Goal: Check status: Check status

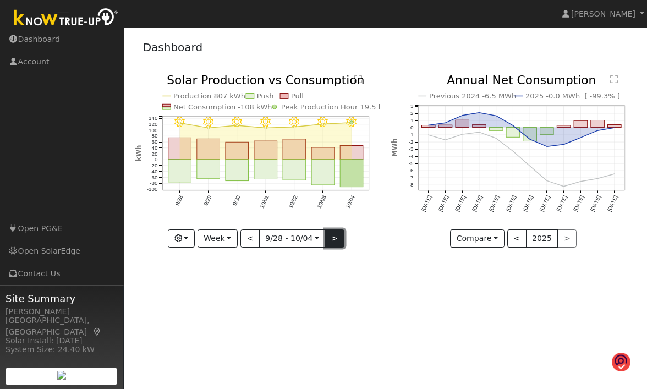
click at [330, 238] on button ">" at bounding box center [334, 238] width 19 height 19
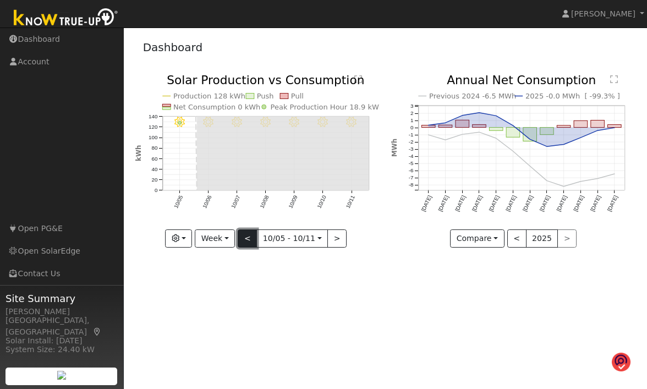
click at [251, 237] on button "<" at bounding box center [247, 238] width 19 height 19
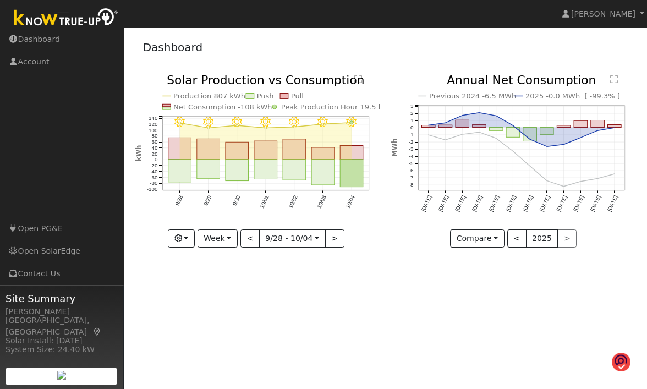
drag, startPoint x: 377, startPoint y: 177, endPoint x: 398, endPoint y: 51, distance: 127.2
click at [398, 51] on div "Dashboard" at bounding box center [385, 50] width 501 height 34
drag, startPoint x: 342, startPoint y: 151, endPoint x: 283, endPoint y: 294, distance: 155.0
click at [283, 294] on div "User Profile First name Last name Email Email Notifications No Emails No Emails…" at bounding box center [385, 209] width 523 height 362
click at [226, 234] on button "Week" at bounding box center [218, 238] width 40 height 19
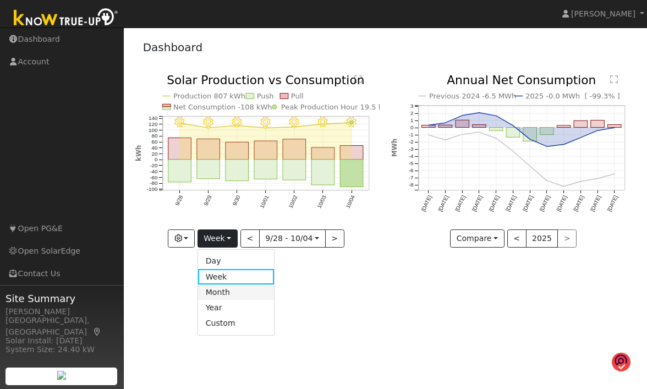
click at [224, 293] on link "Month" at bounding box center [236, 291] width 76 height 15
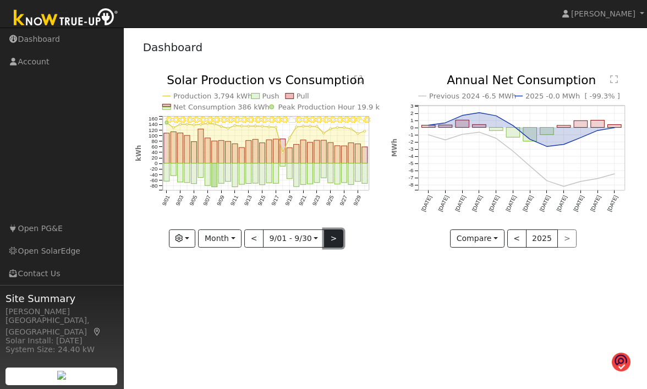
click at [330, 235] on button ">" at bounding box center [333, 238] width 19 height 19
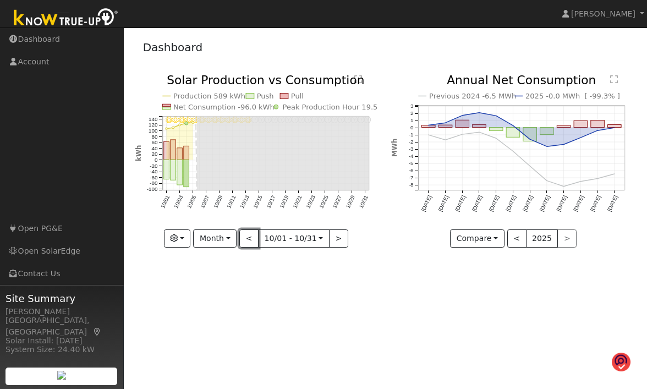
click at [244, 234] on button "<" at bounding box center [248, 238] width 19 height 19
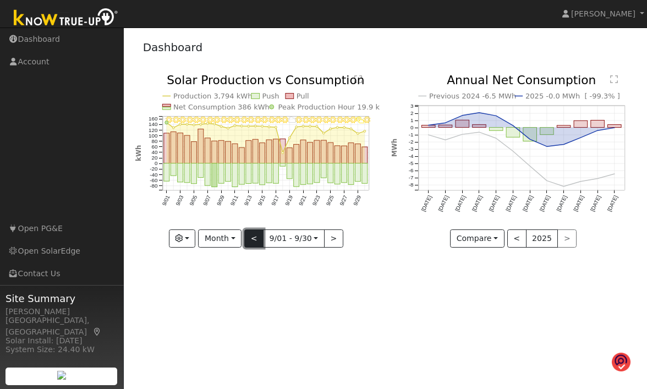
click at [250, 234] on button "<" at bounding box center [253, 238] width 19 height 19
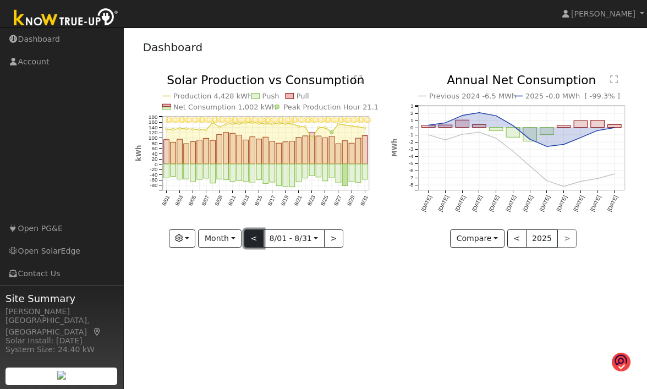
click at [250, 236] on button "<" at bounding box center [253, 238] width 19 height 19
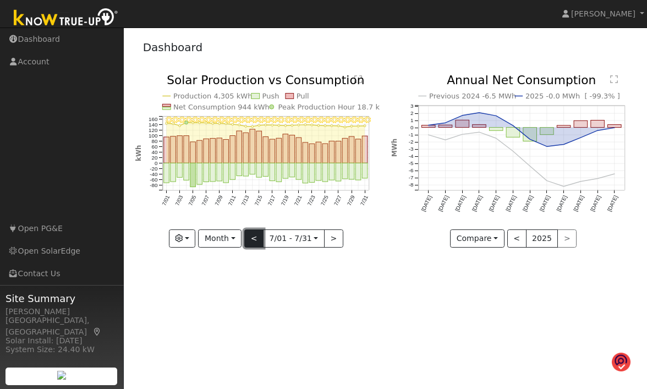
click at [250, 236] on button "<" at bounding box center [253, 238] width 19 height 19
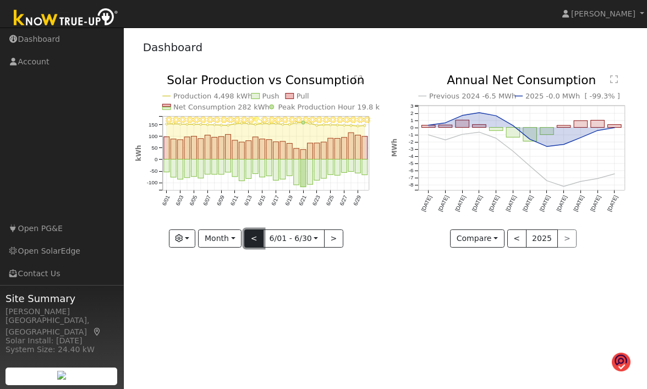
click at [250, 236] on button "<" at bounding box center [253, 238] width 19 height 19
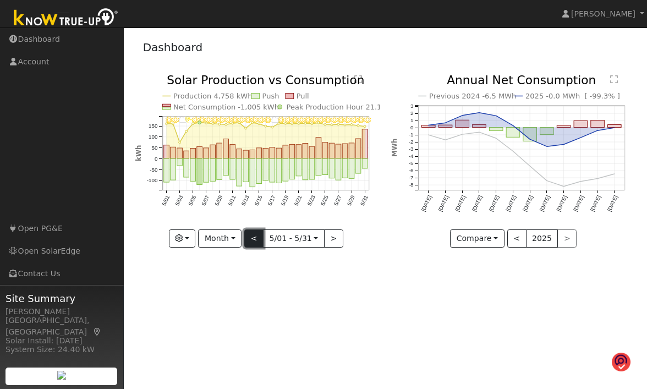
click at [250, 236] on button "<" at bounding box center [253, 238] width 19 height 19
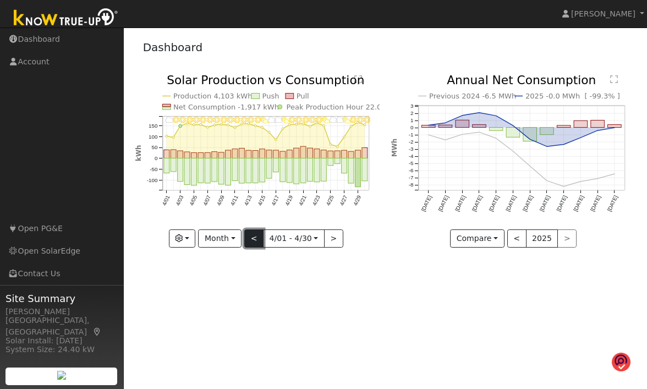
click at [250, 236] on button "<" at bounding box center [253, 238] width 19 height 19
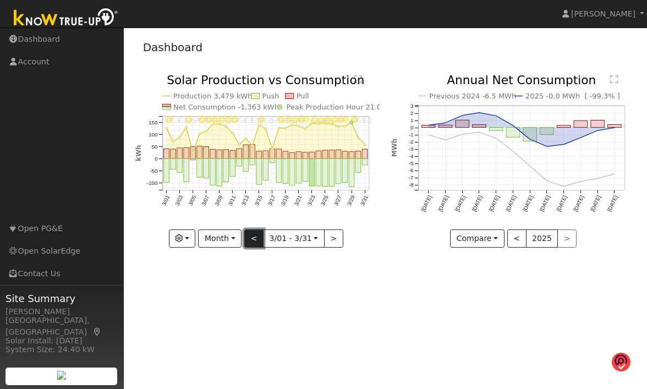
click at [250, 236] on button "<" at bounding box center [253, 238] width 19 height 19
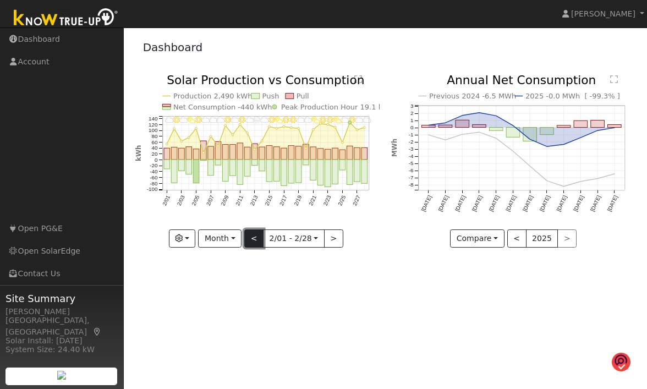
click at [250, 236] on button "<" at bounding box center [253, 238] width 19 height 19
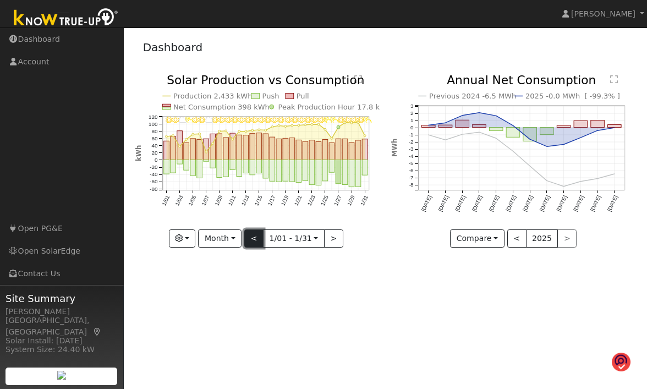
click at [250, 236] on button "<" at bounding box center [253, 238] width 19 height 19
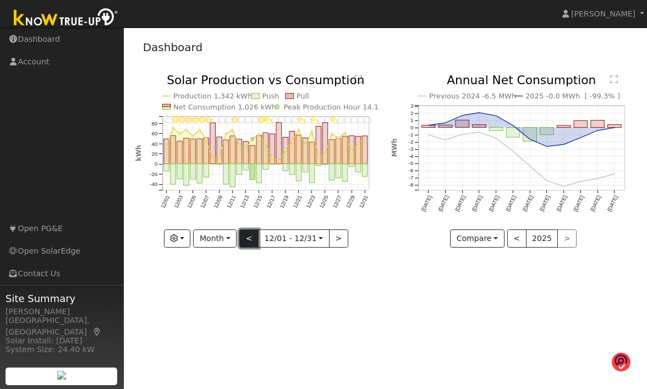
click at [250, 236] on button "<" at bounding box center [248, 238] width 19 height 19
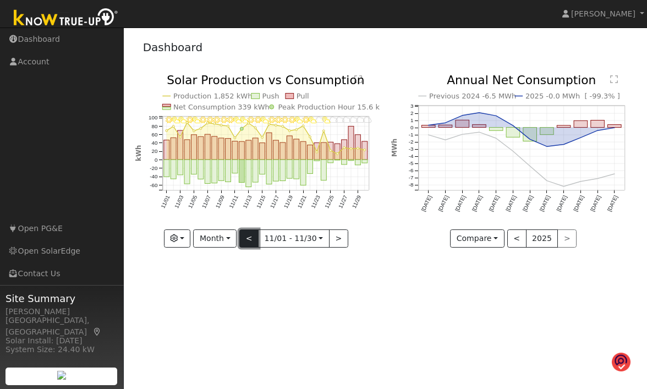
click at [250, 236] on button "<" at bounding box center [248, 238] width 19 height 19
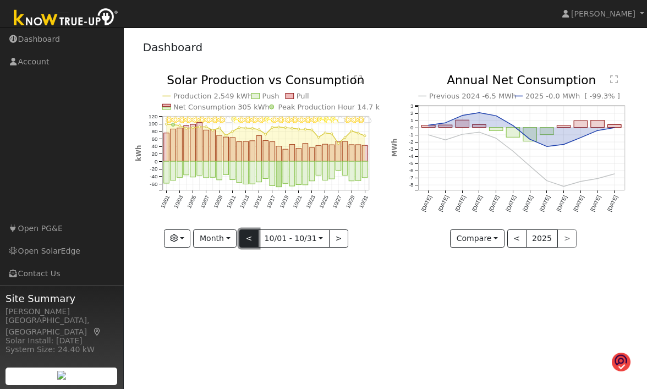
click at [250, 236] on button "<" at bounding box center [248, 238] width 19 height 19
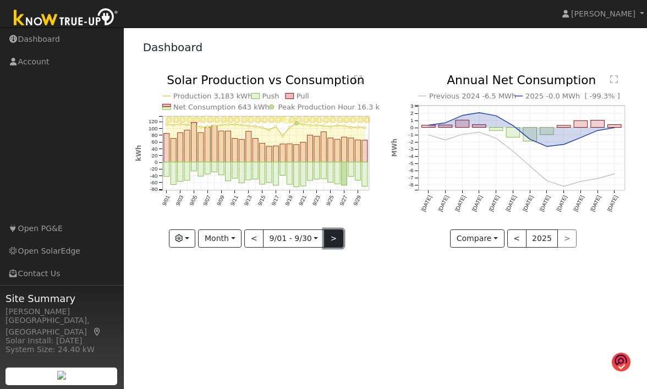
click at [331, 240] on button ">" at bounding box center [333, 238] width 19 height 19
type input "[DATE]"
